Goal: Complete application form

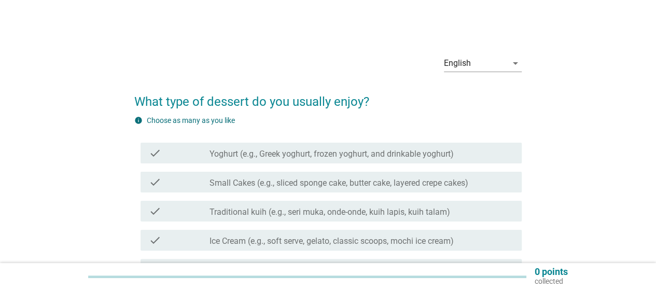
click at [365, 155] on label "Yoghurt (e.g., Greek yoghurt, frozen yoghurt, and drinkable yoghurt)" at bounding box center [331, 154] width 244 height 10
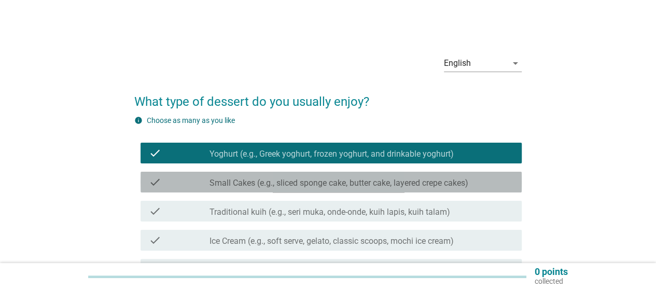
click at [363, 186] on label "Small Cakes (e.g., sliced sponge cake, butter cake, layered crepe cakes)" at bounding box center [338, 183] width 259 height 10
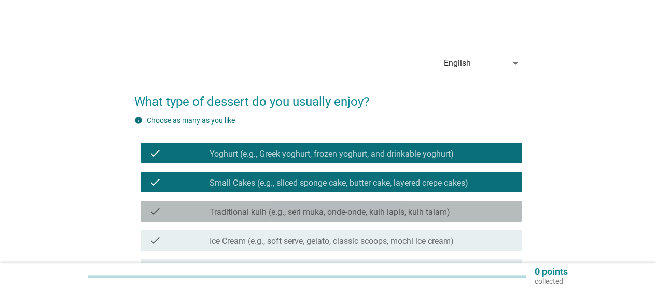
click at [363, 209] on label "Traditional kuih (e.g., seri muka, onde-onde, kuih lapis, kuih talam)" at bounding box center [329, 212] width 241 height 10
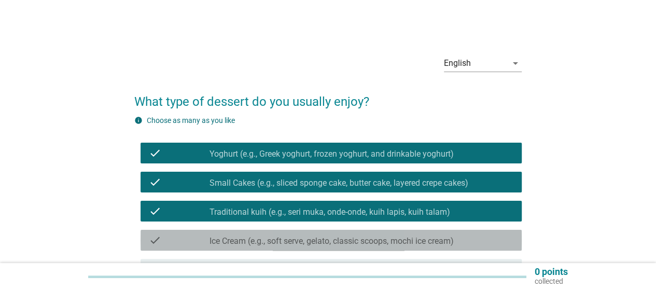
click at [361, 234] on div "check_box_outline_blank Ice Cream (e.g., soft serve, gelato, classic scoops, mo…" at bounding box center [361, 240] width 304 height 12
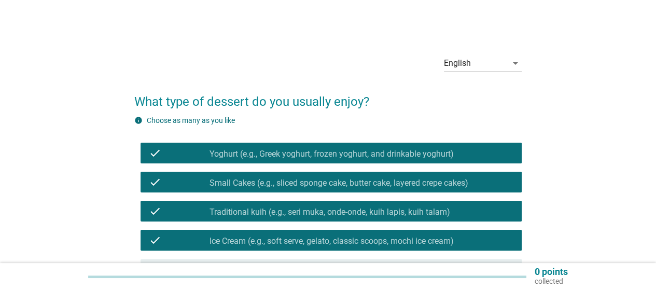
scroll to position [210, 0]
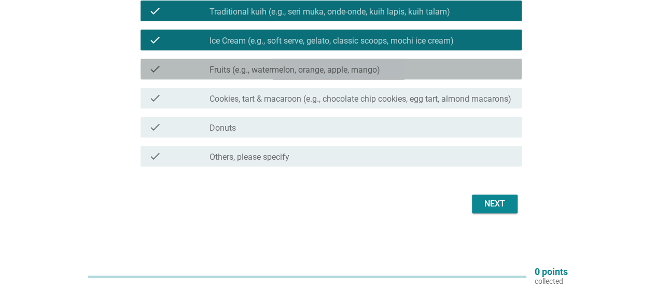
click at [322, 65] on label "Fruits (e.g., watermelon, orange, apple, mango)" at bounding box center [294, 70] width 171 height 10
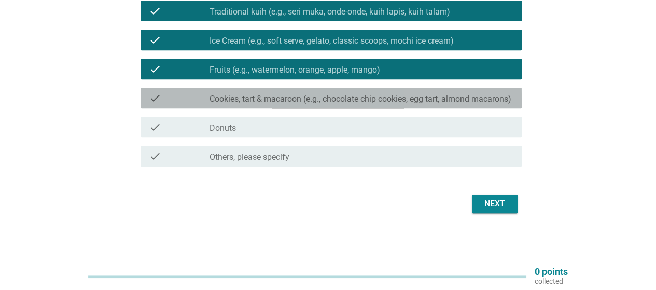
click at [320, 102] on label "Cookies, tart & macaroon (e.g., chocolate chip cookies, egg tart, almond macaro…" at bounding box center [360, 99] width 302 height 10
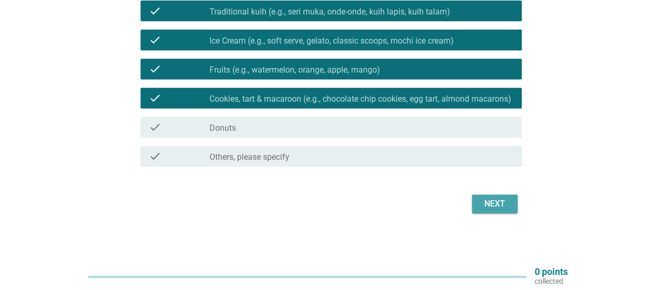
click at [478, 201] on button "Next" at bounding box center [495, 203] width 46 height 19
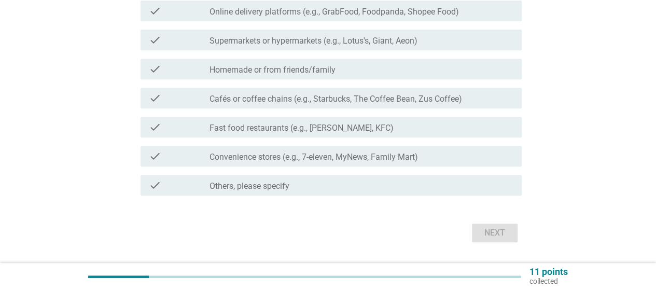
scroll to position [0, 0]
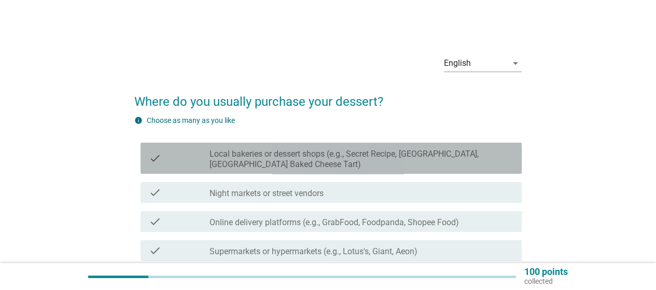
click at [415, 162] on label "Local bakeries or dessert shops (e.g., Secret Recipe, [GEOGRAPHIC_DATA], [GEOGR…" at bounding box center [361, 159] width 304 height 21
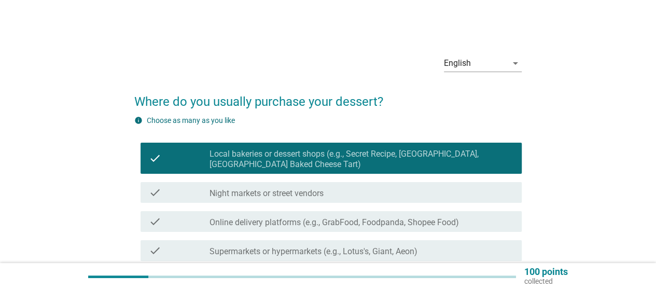
click at [382, 190] on div "check_box_outline_blank Night markets or street vendors" at bounding box center [361, 192] width 304 height 12
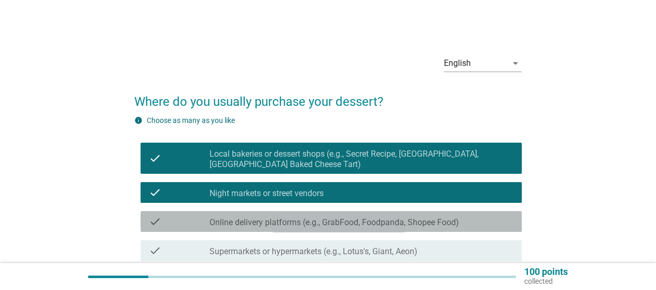
click at [413, 228] on div "check check_box_outline_blank Online delivery platforms (e.g., GrabFood, Foodpa…" at bounding box center [330, 221] width 381 height 21
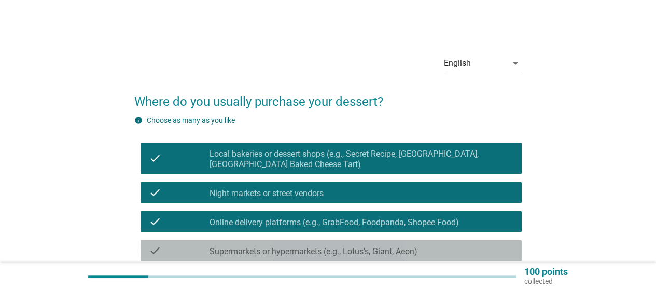
click at [405, 251] on label "Supermarkets or hypermarkets (e.g., Lotus's, Giant, Aeon)" at bounding box center [313, 251] width 208 height 10
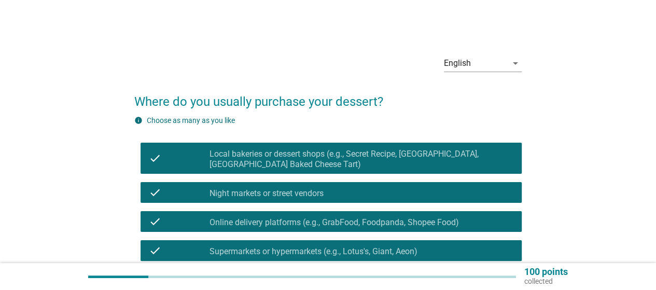
scroll to position [240, 0]
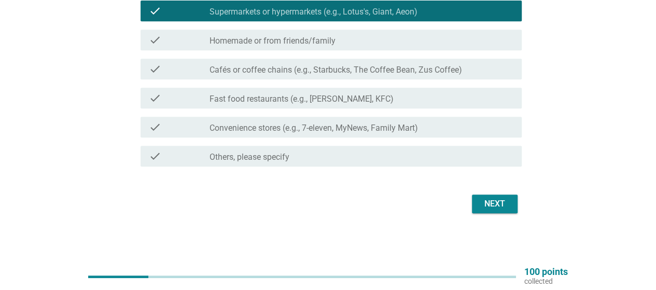
click at [341, 72] on label "Cafés or coffee chains (e.g., Starbucks, The Coffee Bean, Zus Coffee)" at bounding box center [335, 70] width 252 height 10
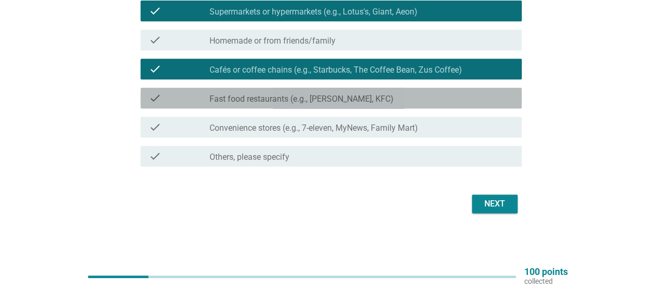
click at [350, 104] on div "check check_box_outline_blank Fast food restaurants (e.g., [PERSON_NAME], KFC)" at bounding box center [330, 98] width 381 height 21
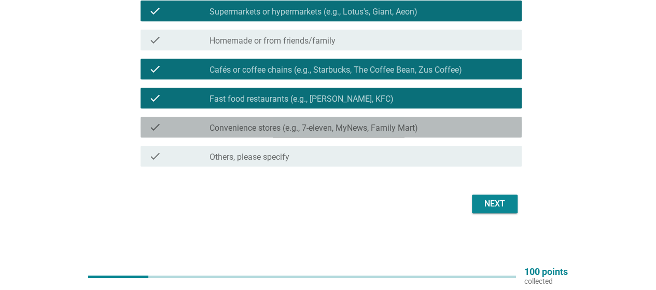
click at [361, 130] on label "Convenience stores (e.g., 7-eleven, MyNews, Family Mart)" at bounding box center [313, 128] width 208 height 10
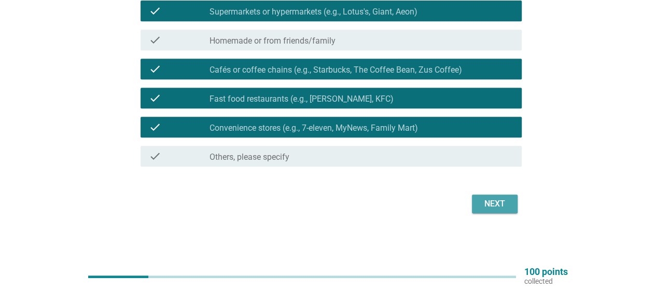
click at [507, 202] on div "Next" at bounding box center [494, 204] width 29 height 12
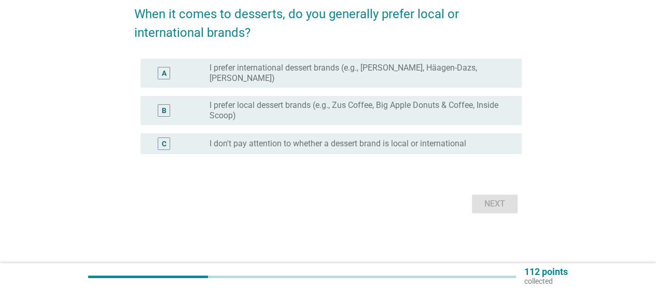
scroll to position [0, 0]
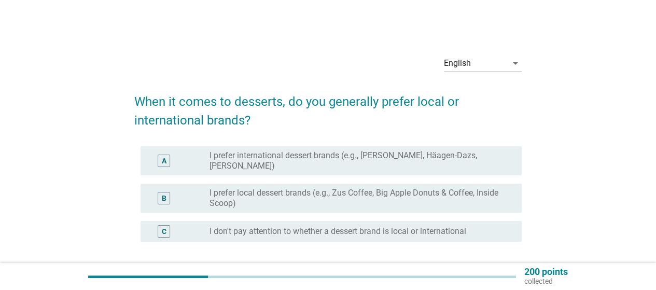
click at [474, 233] on div "radio_button_unchecked I don't pay attention to whether a dessert brand is loca…" at bounding box center [356, 231] width 295 height 10
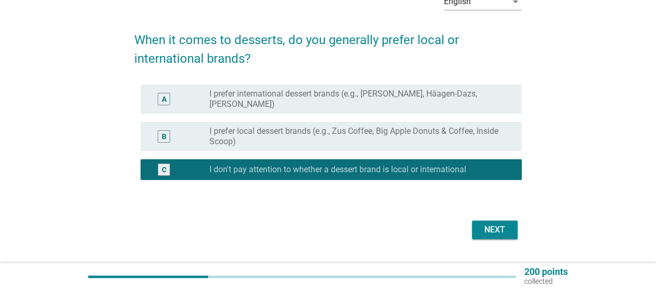
scroll to position [87, 0]
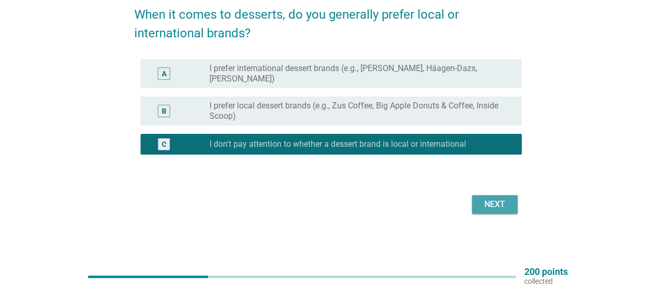
click at [507, 203] on div "Next" at bounding box center [494, 204] width 29 height 12
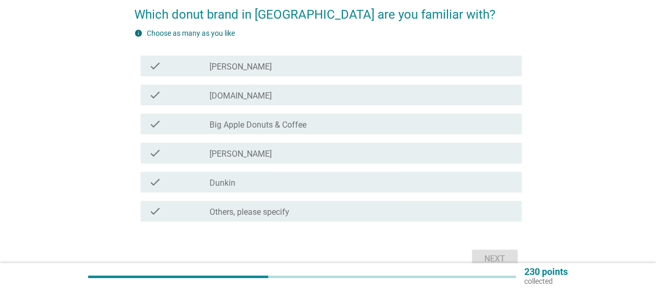
scroll to position [0, 0]
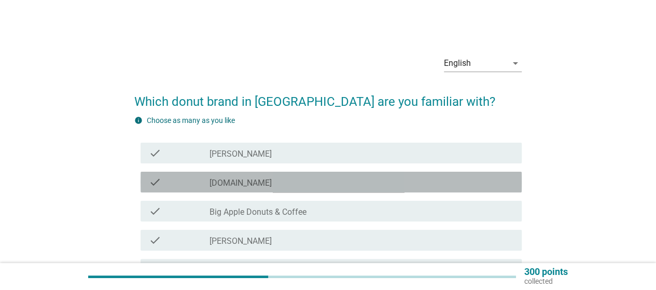
click at [393, 181] on div "check_box_outline_blank [DOMAIN_NAME]" at bounding box center [361, 182] width 304 height 12
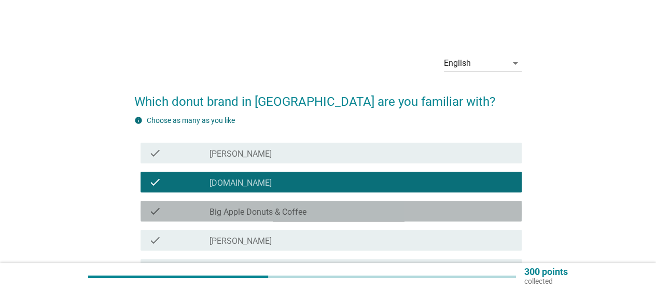
click at [370, 210] on div "check_box_outline_blank Big Apple Donuts & Coffee" at bounding box center [361, 211] width 304 height 12
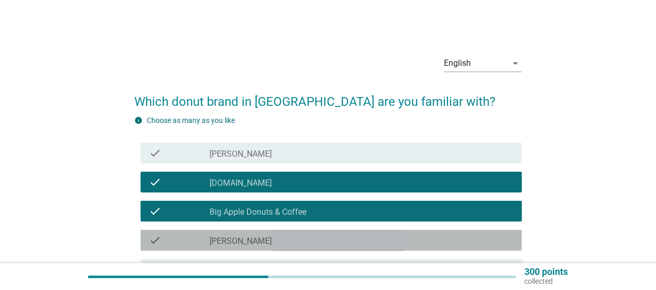
click at [345, 244] on div "check_box_outline_blank [PERSON_NAME]" at bounding box center [361, 240] width 304 height 12
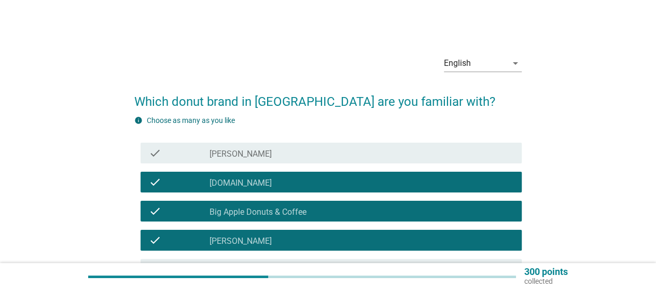
scroll to position [142, 0]
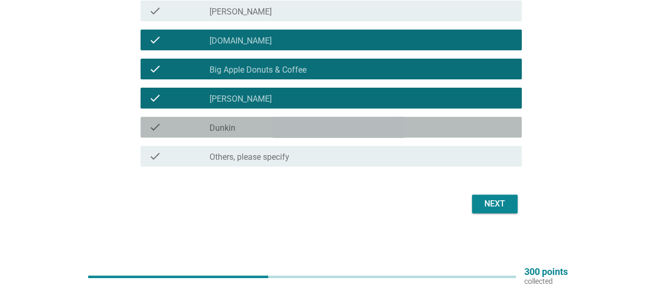
click at [330, 126] on div "check_box_outline_blank Dunkin" at bounding box center [361, 127] width 304 height 12
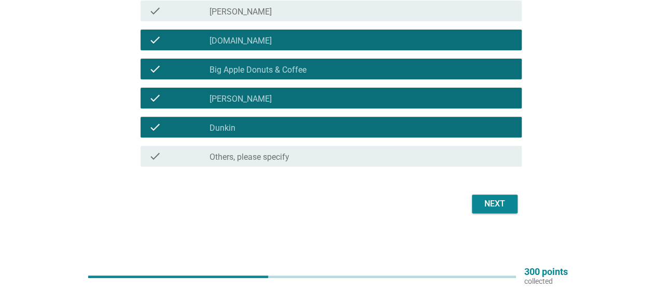
click at [501, 207] on div "Next" at bounding box center [494, 204] width 29 height 12
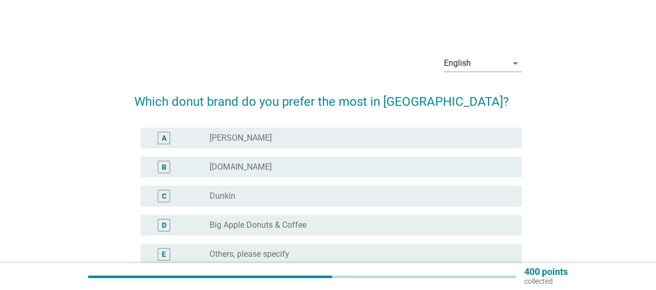
click at [356, 166] on div "radio_button_unchecked [DOMAIN_NAME]" at bounding box center [356, 167] width 295 height 10
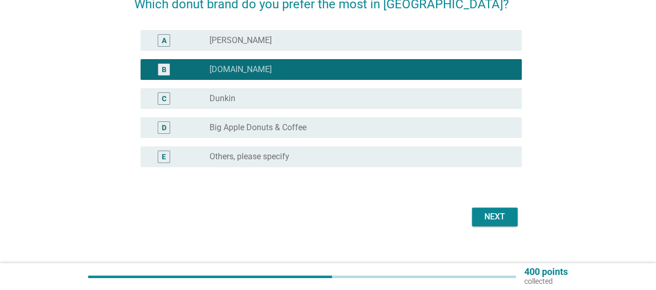
scroll to position [110, 0]
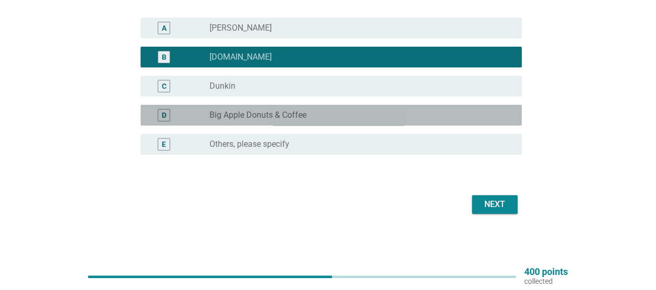
click at [353, 112] on div "radio_button_unchecked Big Apple Donuts & Coffee" at bounding box center [356, 115] width 295 height 10
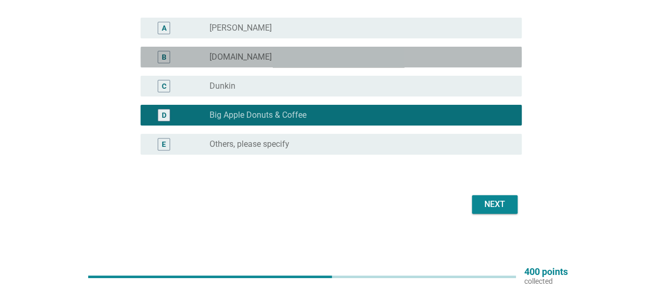
click at [338, 57] on div "radio_button_unchecked [DOMAIN_NAME]" at bounding box center [356, 57] width 295 height 10
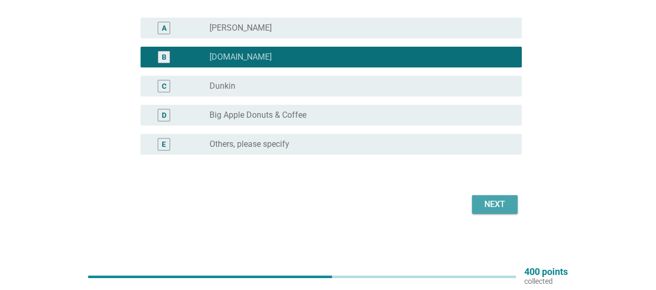
click at [504, 203] on div "Next" at bounding box center [494, 204] width 29 height 12
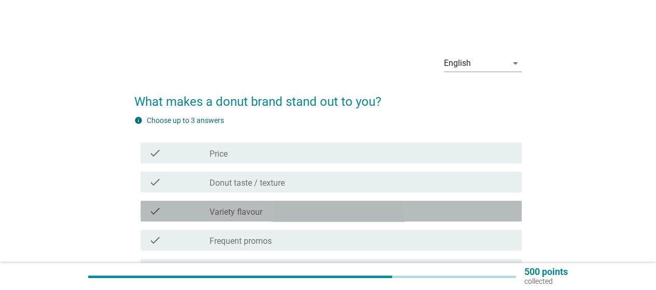
click at [287, 216] on div "check_box_outline_blank Variety flavour" at bounding box center [361, 211] width 304 height 12
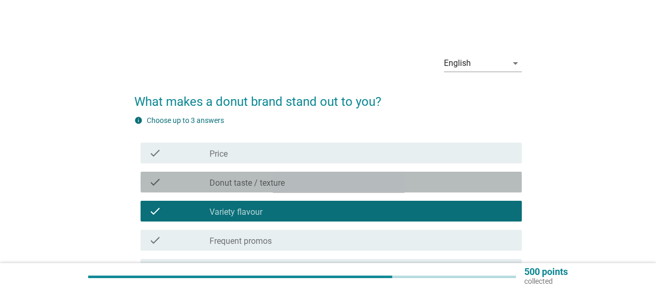
click at [311, 178] on div "check_box_outline_blank Donut taste / texture" at bounding box center [361, 182] width 304 height 12
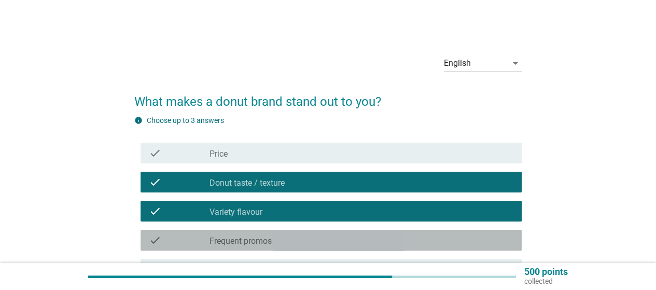
click at [300, 242] on div "check_box_outline_blank Frequent promos" at bounding box center [361, 240] width 304 height 12
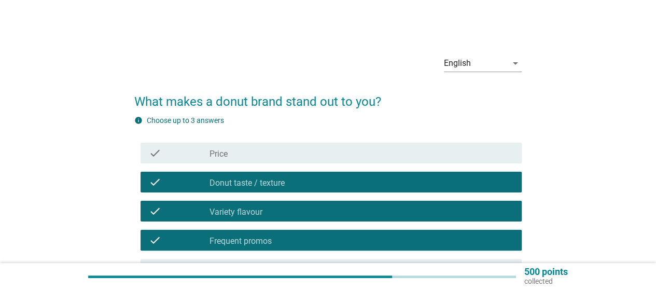
scroll to position [186, 0]
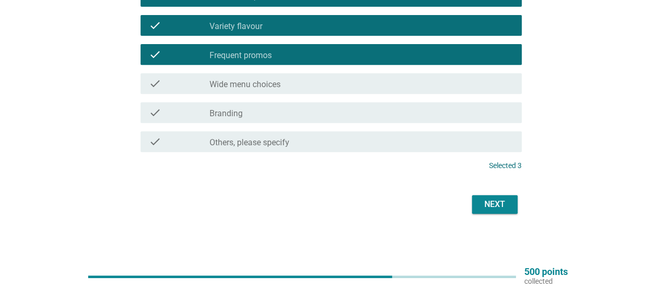
click at [292, 81] on div "check_box_outline_blank Wide menu choices" at bounding box center [361, 83] width 304 height 12
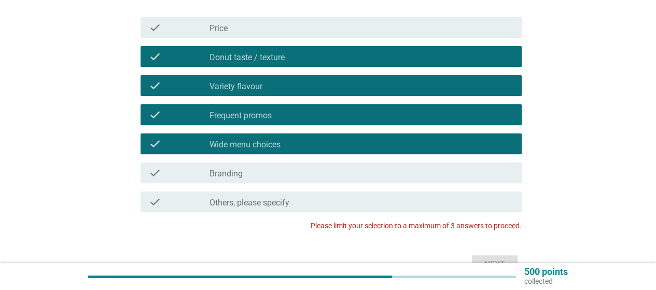
scroll to position [132, 0]
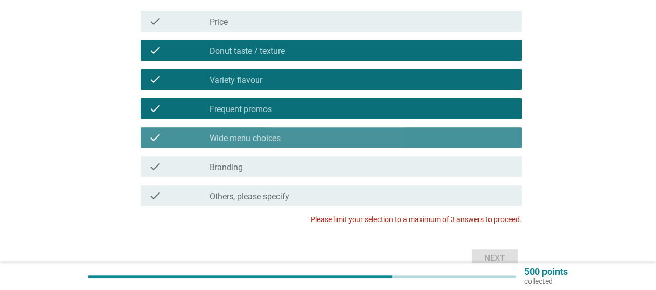
click at [292, 140] on div "check_box_outline_blank Wide menu choices" at bounding box center [361, 137] width 304 height 12
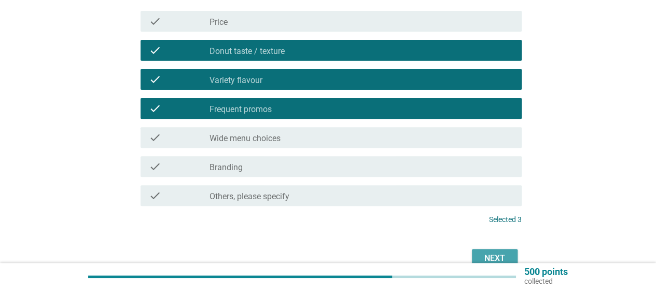
click at [492, 256] on div "Next" at bounding box center [494, 258] width 29 height 12
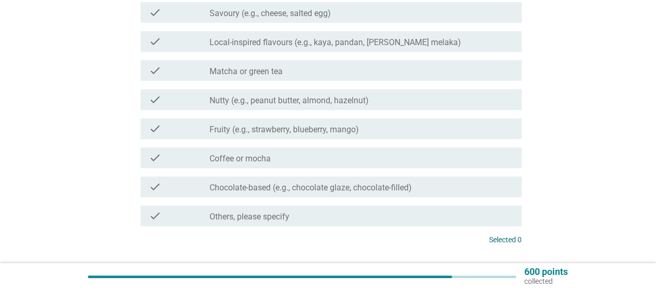
scroll to position [142, 0]
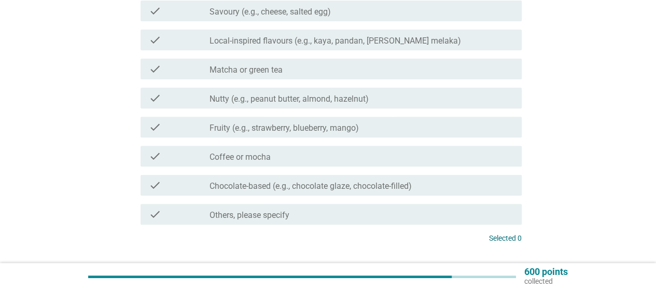
click at [396, 190] on label "Chocolate-based (e.g., chocolate glaze, chocolate-filled)" at bounding box center [310, 186] width 202 height 10
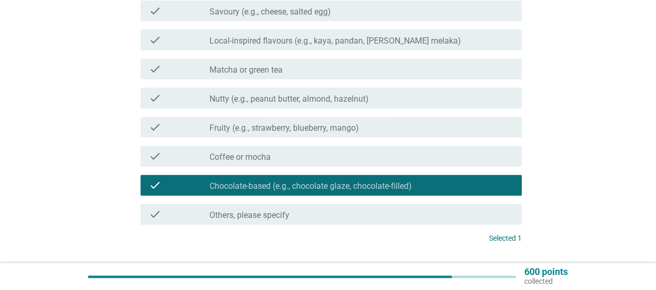
click at [336, 106] on div "check check_box_outline_blank Nutty (e.g., peanut butter, almond, hazelnut)" at bounding box center [330, 98] width 381 height 21
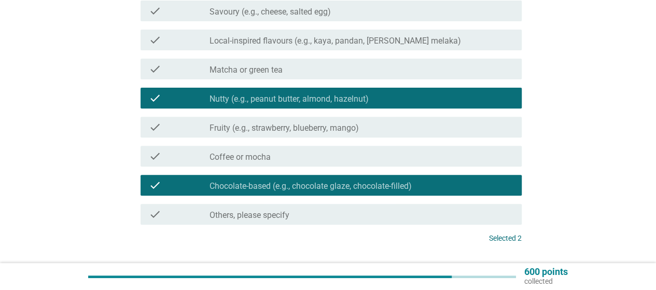
click at [344, 46] on div "check check_box_outline_blank Local-inspired flavours (e.g., kaya, pandan, [PER…" at bounding box center [330, 40] width 381 height 21
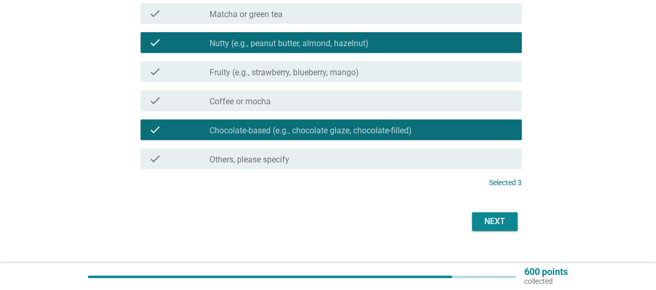
scroll to position [215, 0]
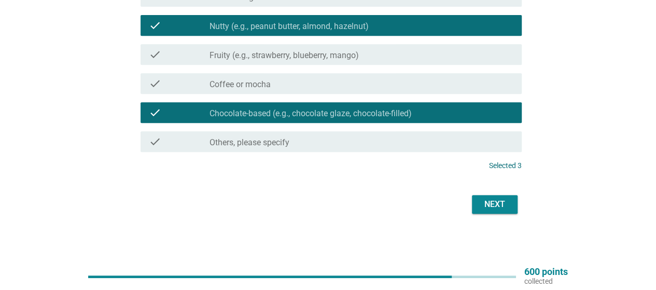
click at [490, 201] on div "Next" at bounding box center [494, 204] width 29 height 12
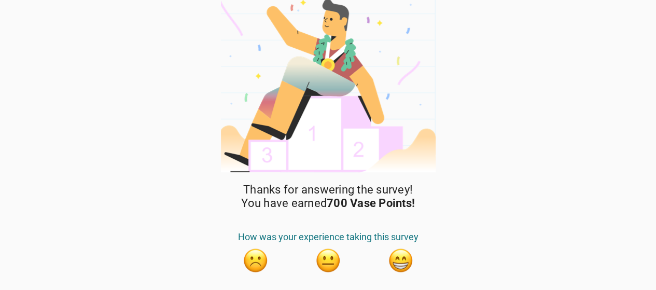
scroll to position [38, 0]
